Goal: Task Accomplishment & Management: Manage account settings

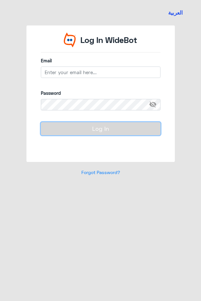
click at [114, 130] on button "Log In" at bounding box center [100, 128] width 119 height 13
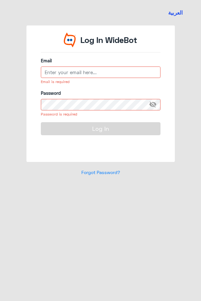
click at [101, 74] on input "email" at bounding box center [100, 72] width 119 height 11
type input "[EMAIL_ADDRESS][DOMAIN_NAME]"
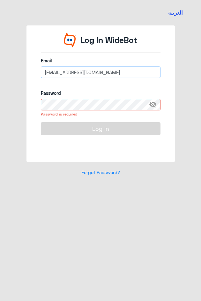
drag, startPoint x: 119, startPoint y: 73, endPoint x: 26, endPoint y: 76, distance: 93.1
click at [26, 76] on div "Log In WideBot Email [EMAIL_ADDRESS][DOMAIN_NAME] Password visibility_off Passw…" at bounding box center [100, 93] width 148 height 137
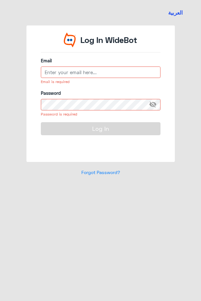
click at [72, 71] on input "email" at bounding box center [100, 72] width 119 height 11
type input "[EMAIL_ADDRESS][DOMAIN_NAME]"
